Goal: Navigation & Orientation: Find specific page/section

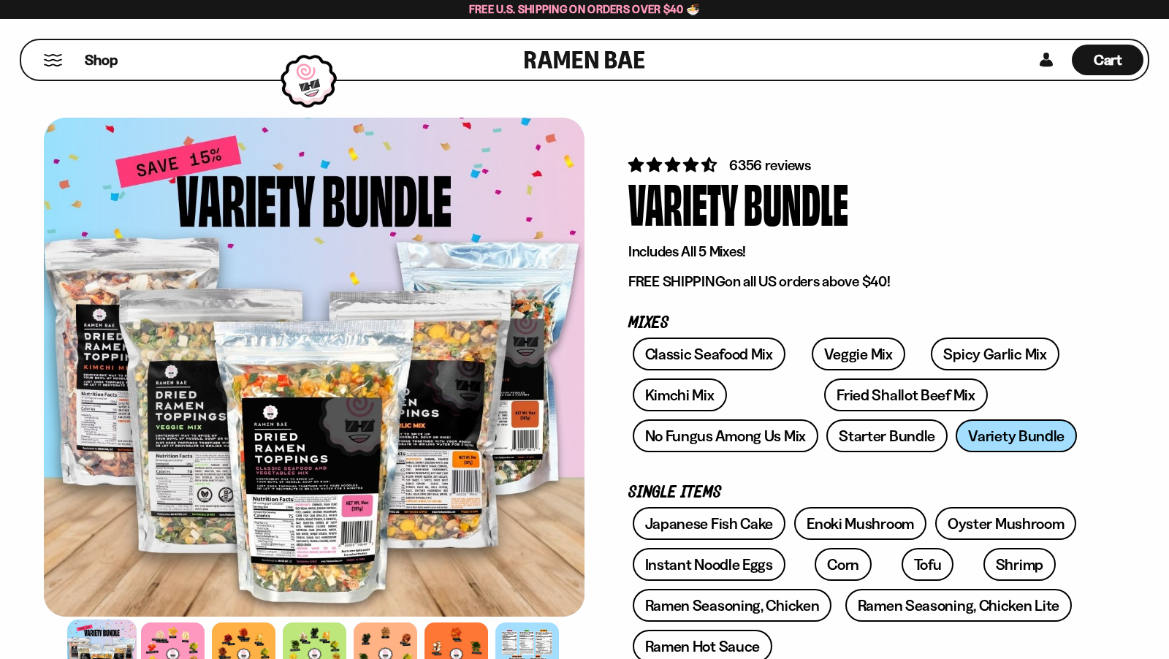
click at [64, 58] on div "Shop" at bounding box center [275, 59] width 499 height 39
click at [61, 57] on button "Mobile Menu Trigger" at bounding box center [53, 60] width 20 height 12
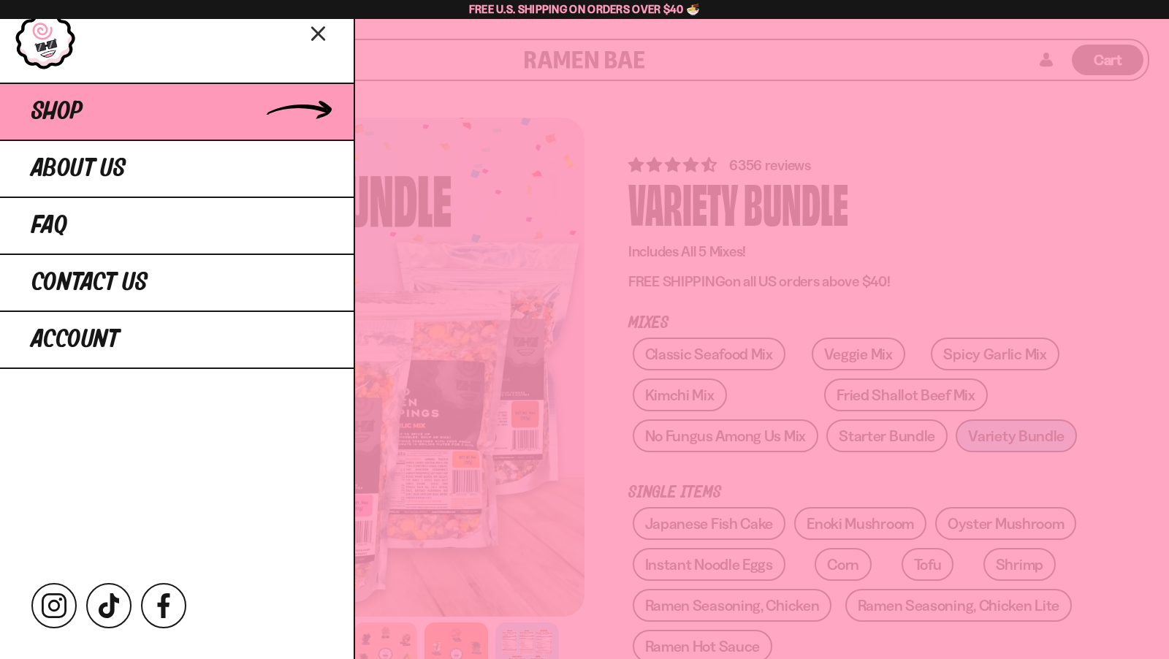
click at [126, 102] on link "Shop" at bounding box center [177, 111] width 354 height 57
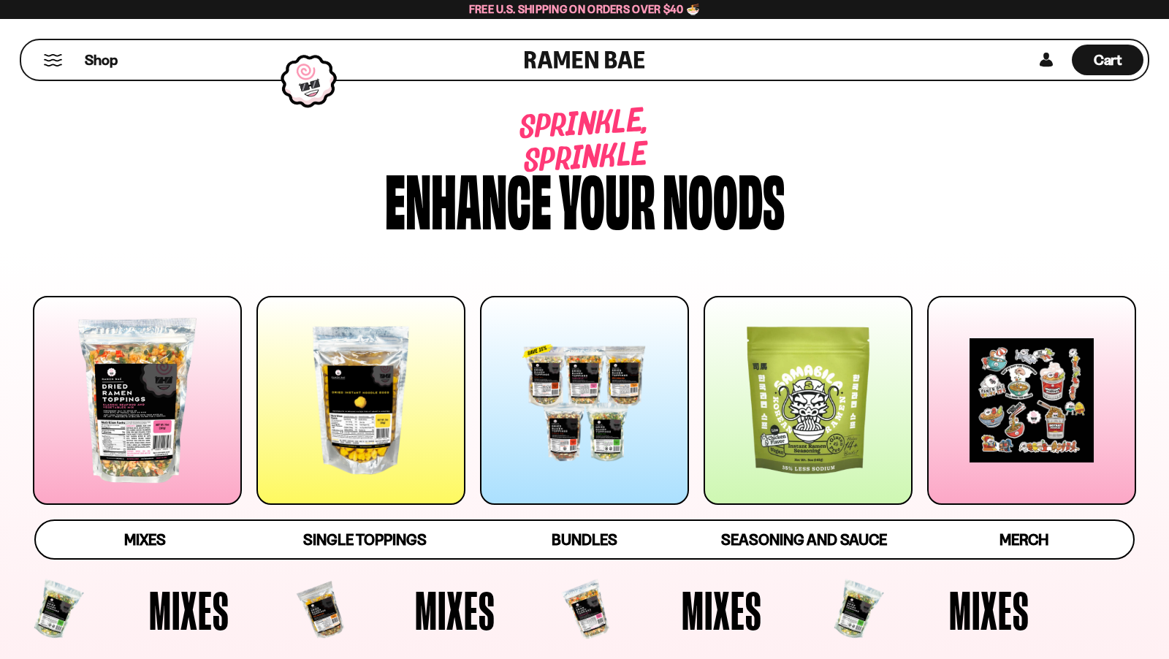
click at [397, 370] on div at bounding box center [360, 400] width 209 height 209
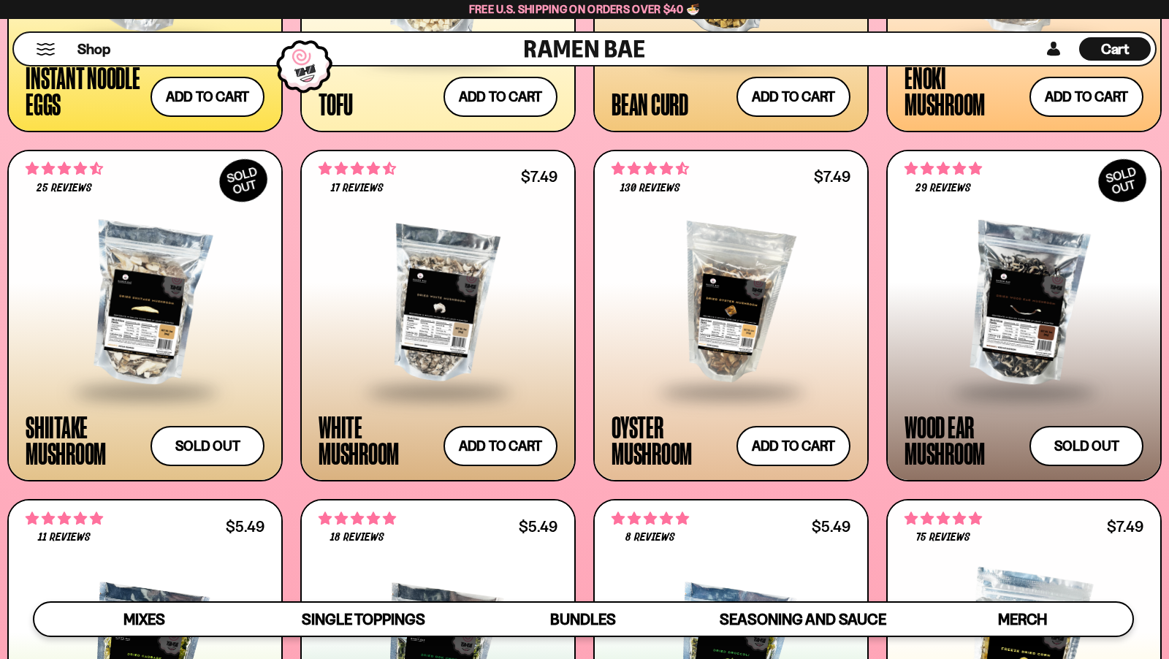
scroll to position [1988, 0]
